Goal: Navigation & Orientation: Find specific page/section

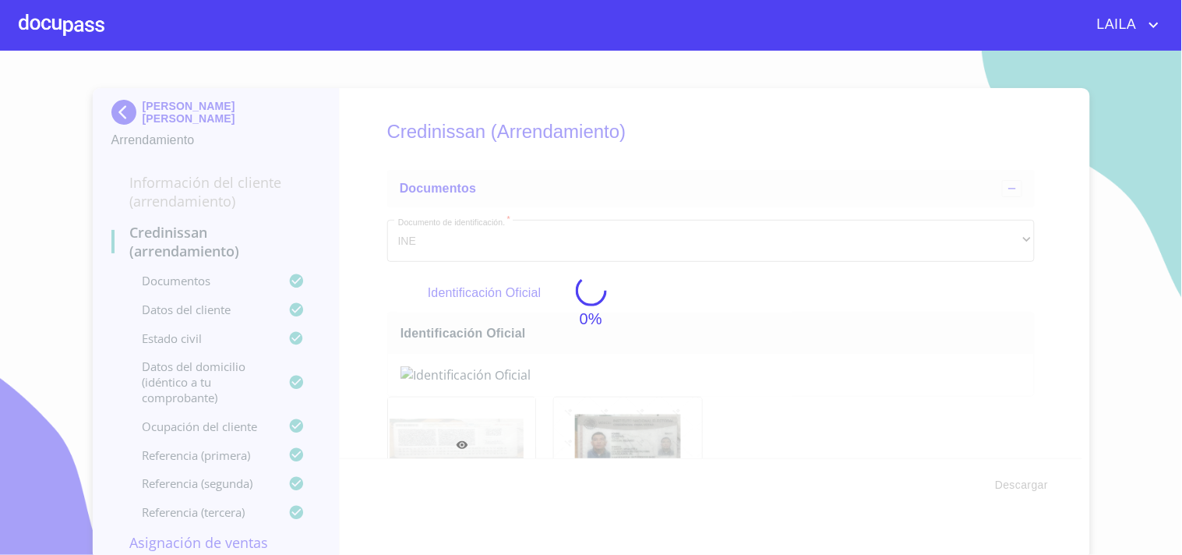
scroll to position [6409, 0]
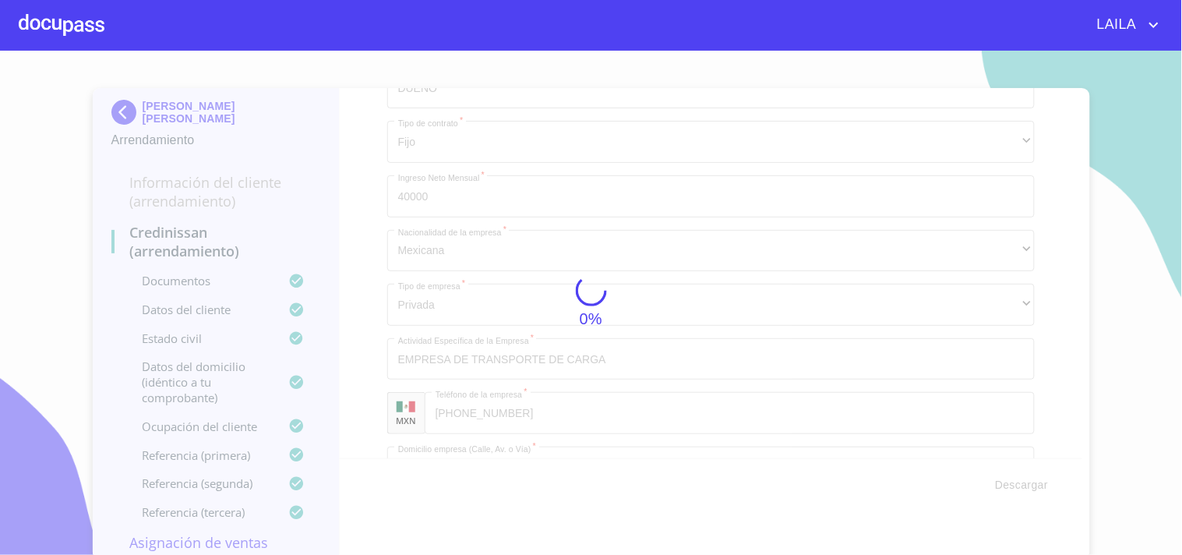
click at [80, 18] on div at bounding box center [62, 25] width 86 height 50
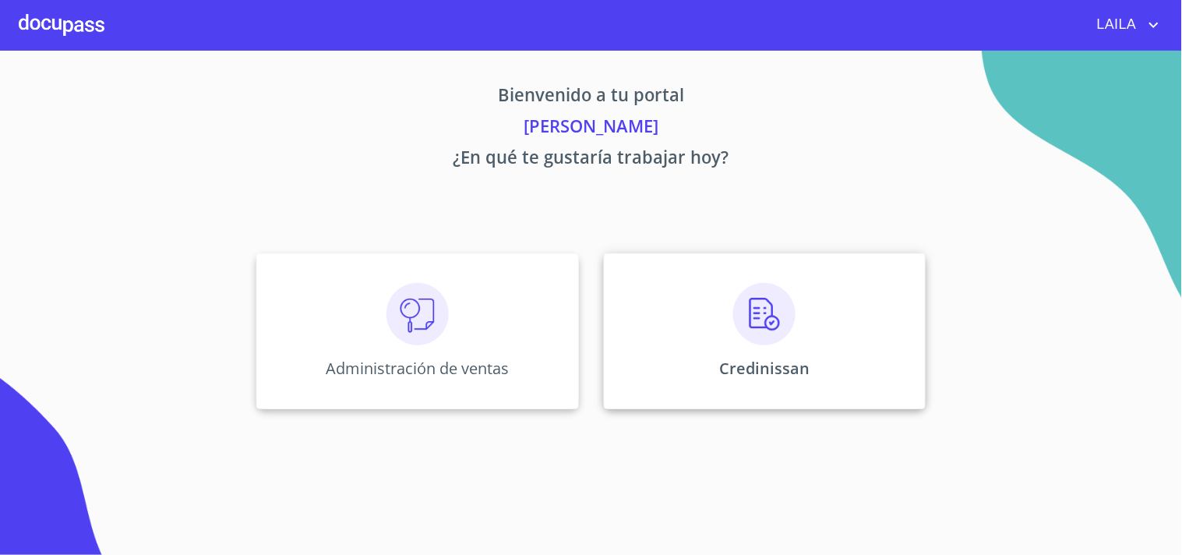
click at [733, 323] on div "Credinissan" at bounding box center [765, 331] width 322 height 156
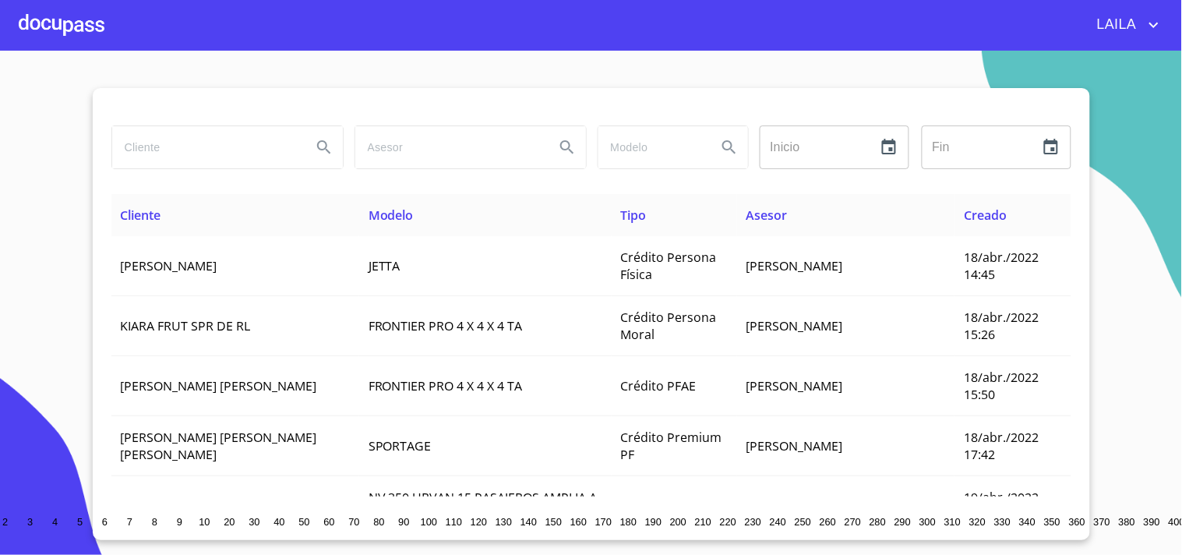
click at [58, 19] on div at bounding box center [62, 25] width 86 height 50
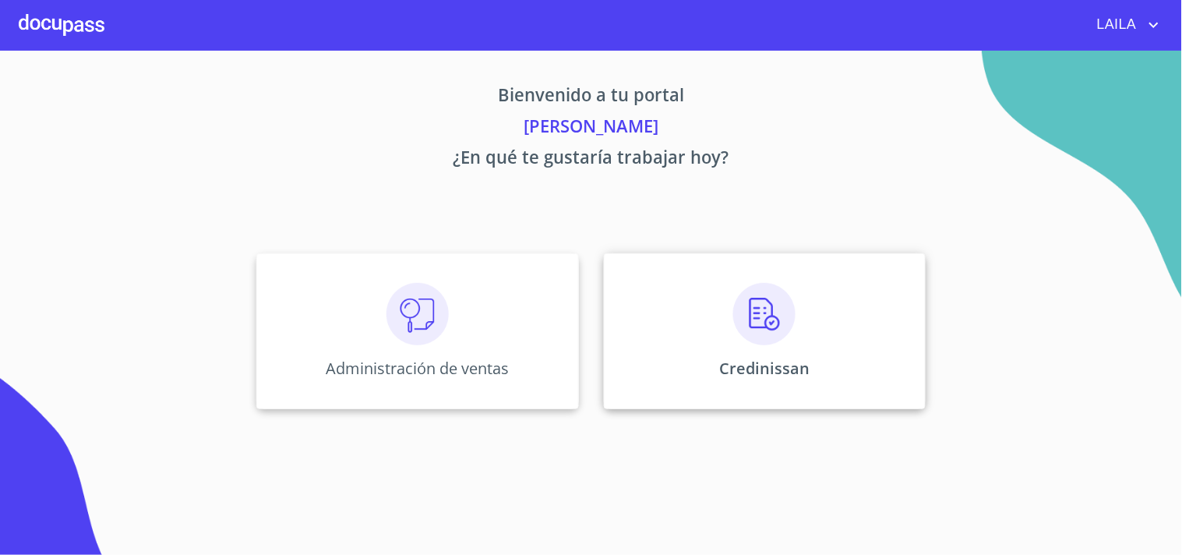
click at [737, 304] on img at bounding box center [764, 314] width 62 height 62
